Goal: Check status

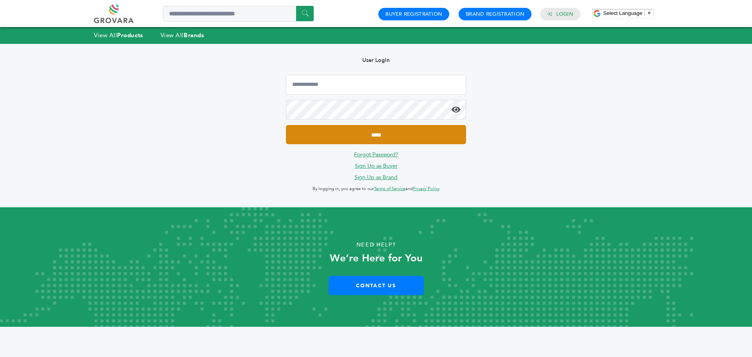
type input "**********"
click at [393, 129] on input "*****" at bounding box center [376, 134] width 180 height 19
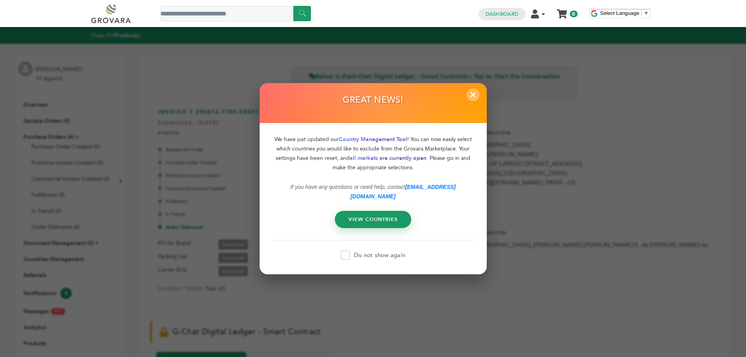
click at [474, 100] on span "×" at bounding box center [473, 94] width 13 height 13
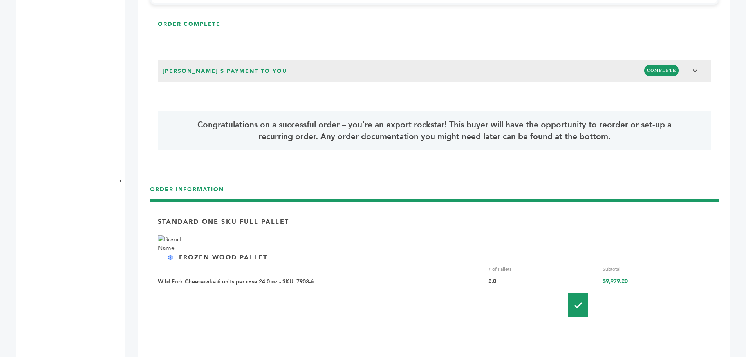
scroll to position [421, 0]
